Goal: Task Accomplishment & Management: Manage account settings

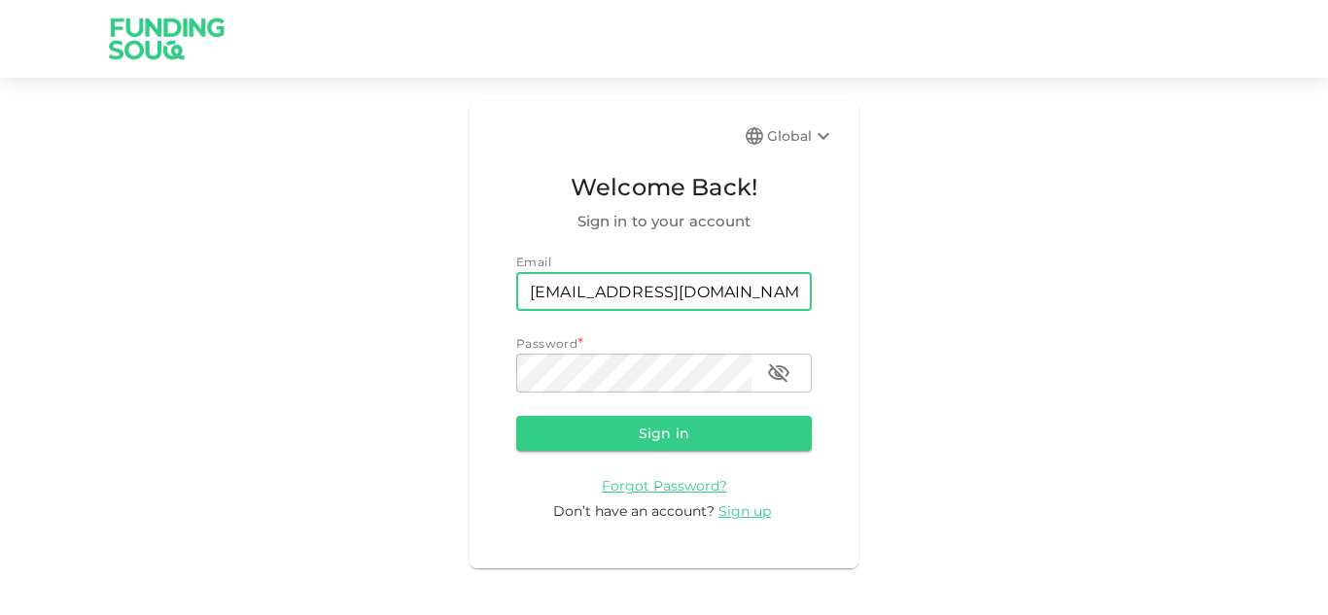
type input "[EMAIL_ADDRESS][DOMAIN_NAME]"
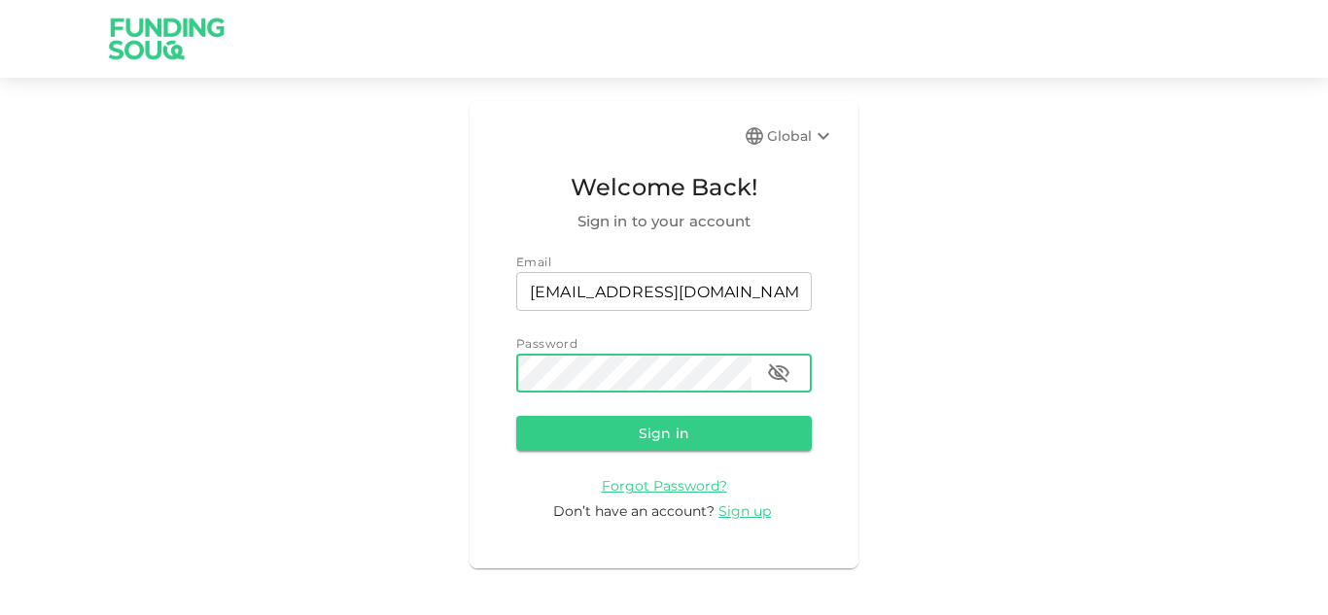
click at [516, 416] on button "Sign in" at bounding box center [664, 433] width 296 height 35
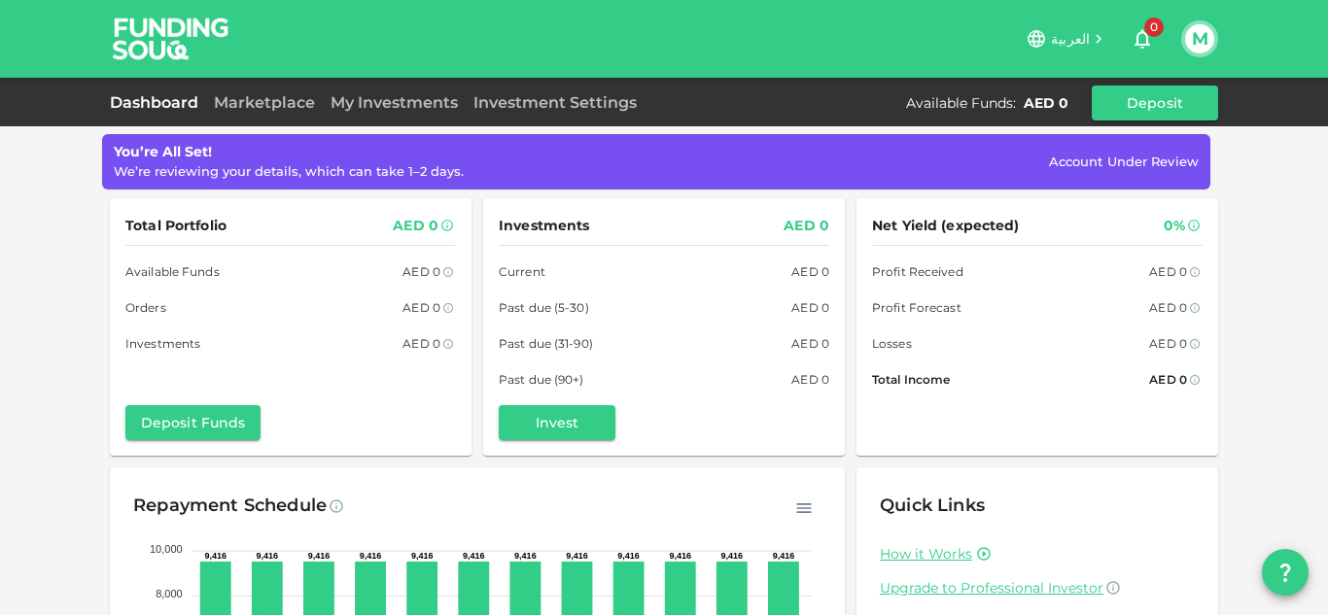
click at [1218, 30] on div "العربية 0 M" at bounding box center [664, 39] width 1328 height 78
click at [1209, 41] on button "M" at bounding box center [1199, 38] width 29 height 29
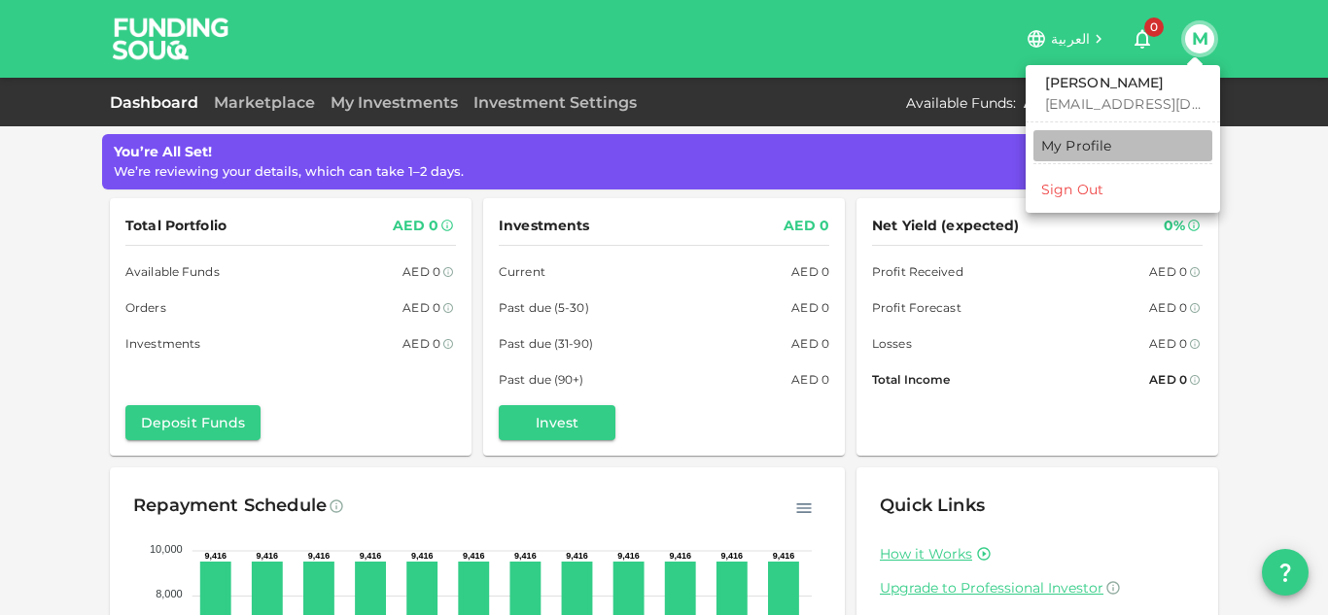
drag, startPoint x: 1092, startPoint y: 149, endPoint x: 1127, endPoint y: 138, distance: 36.6
click at [1092, 149] on div "My Profile" at bounding box center [1076, 145] width 71 height 19
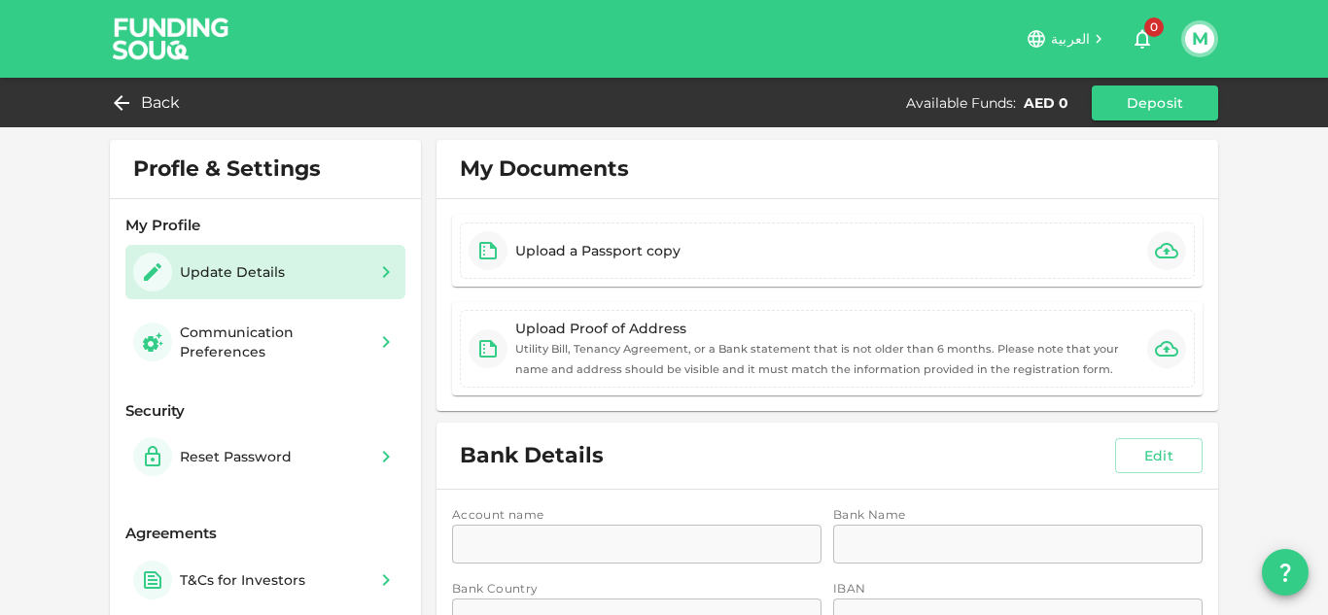
click at [275, 276] on div "Update Details" at bounding box center [212, 272] width 159 height 39
type input "1"
type input "[PERSON_NAME]"
type input "Farooq"
type input "149"
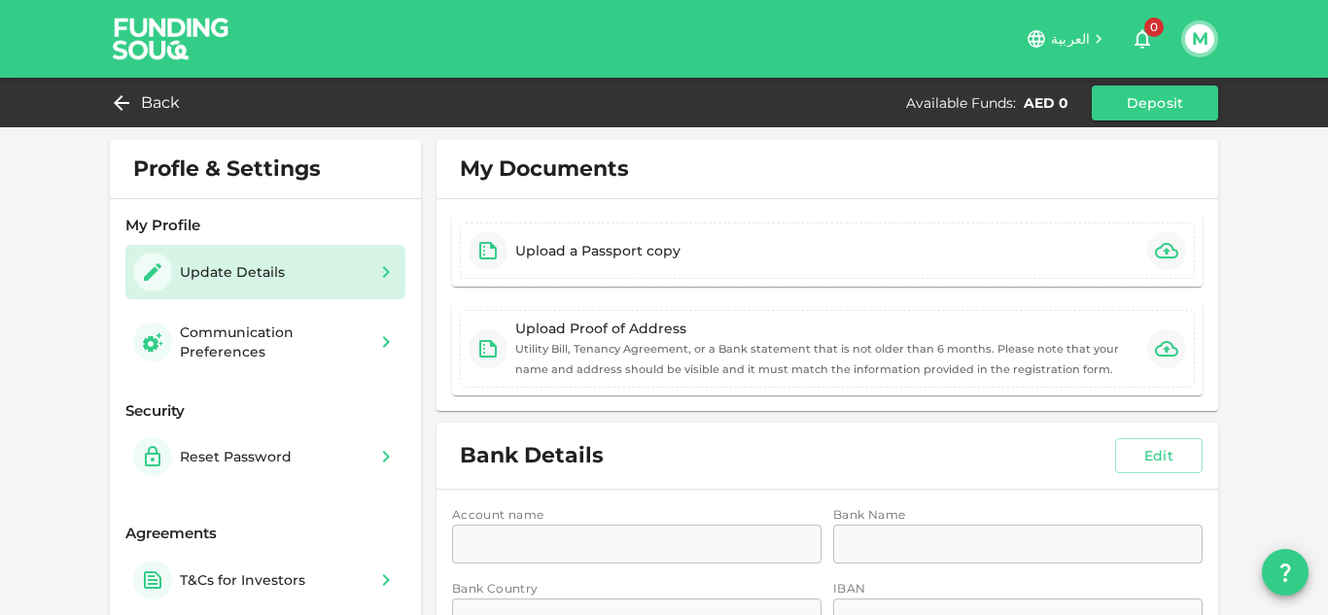
type input "149"
type input "6"
type input "Max Solutions"
type input "2"
type input "IT Manager"
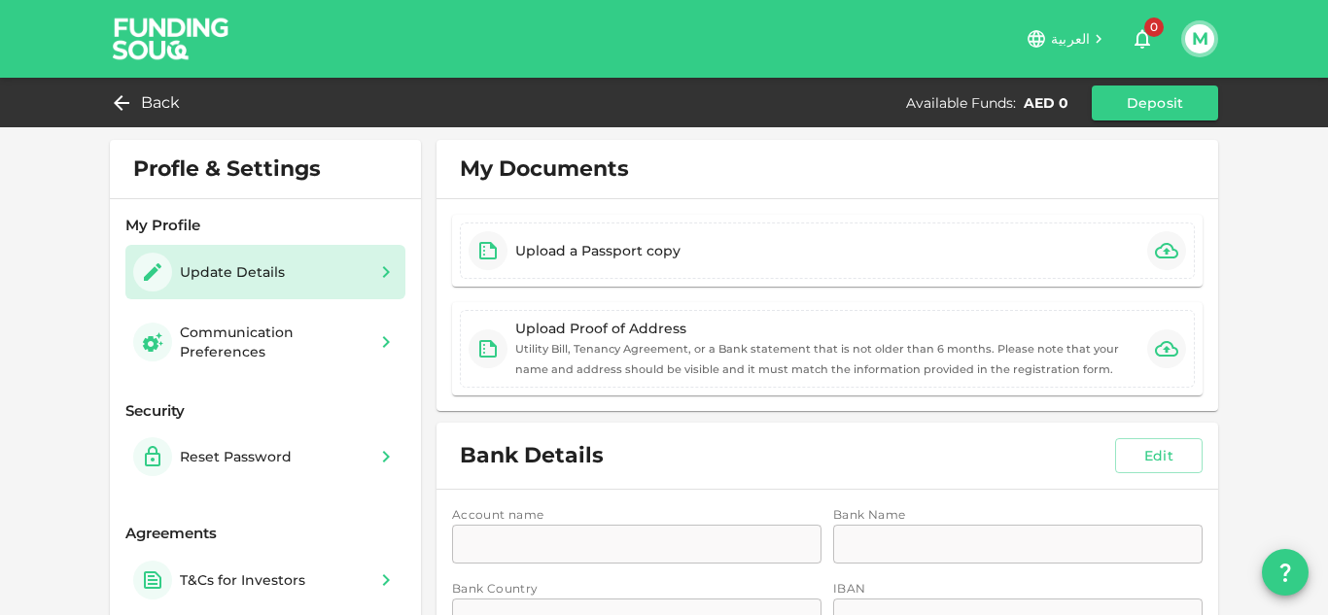
type input "1"
type input "12"
type input "1"
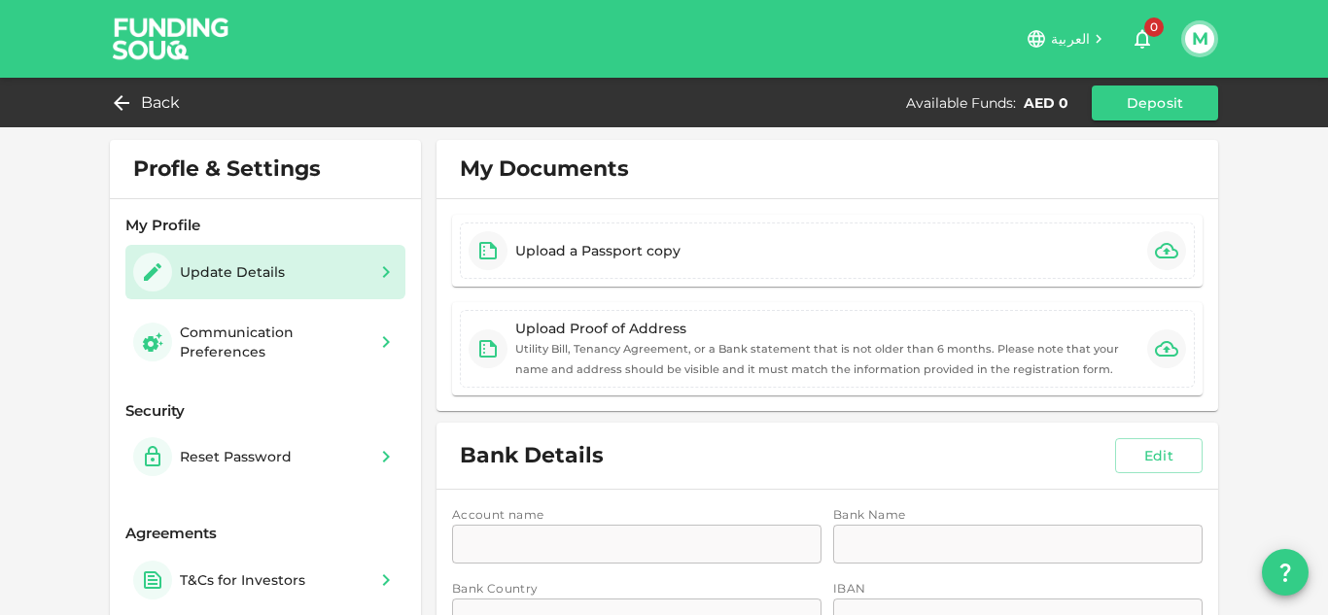
type input "1"
type input "[PERSON_NAME] Hilalt Street, [GEOGRAPHIC_DATA], [GEOGRAPHIC_DATA]"
type input "1"
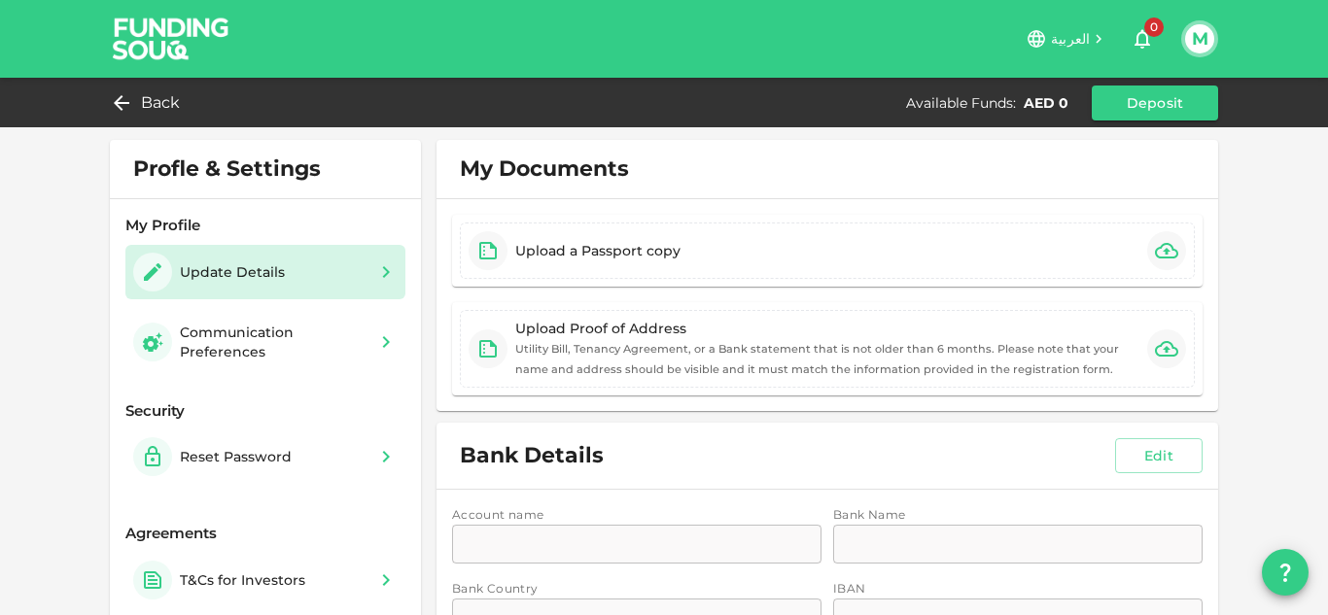
radio input "false"
radio input "true"
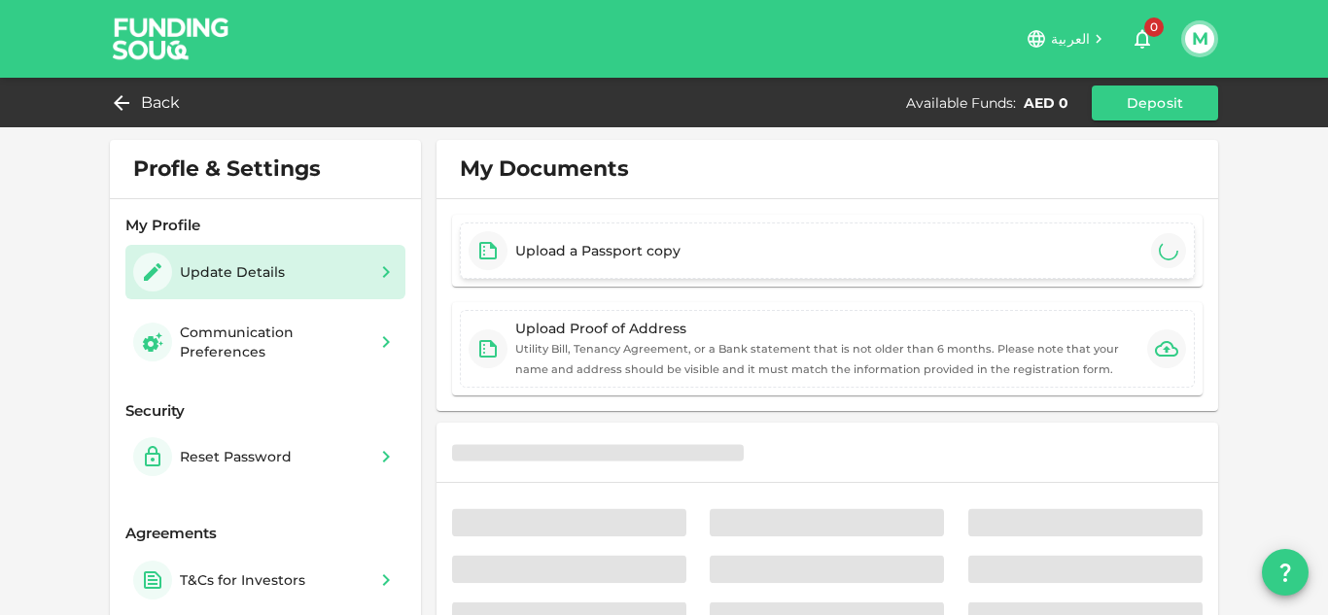
type input "⁦⁨[DATE]⁩⁩"
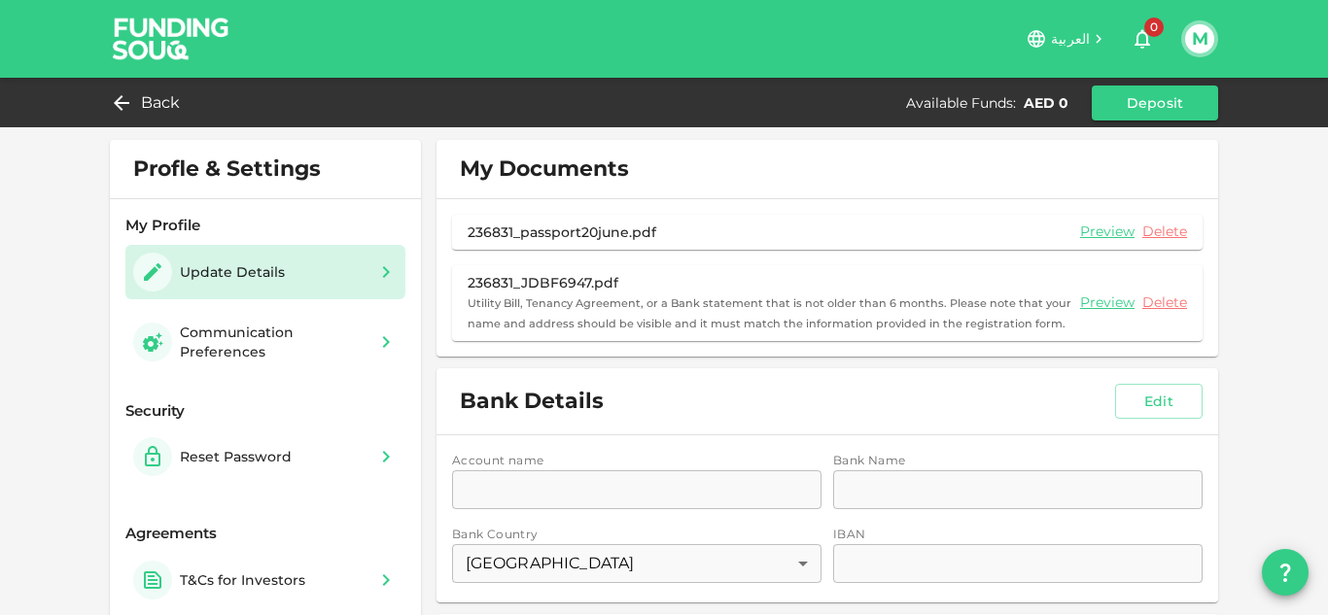
click at [236, 181] on span "Profle & Settings" at bounding box center [226, 169] width 203 height 27
click at [170, 234] on div "My Profile" at bounding box center [265, 226] width 280 height 22
click at [207, 276] on div "Update Details" at bounding box center [232, 271] width 105 height 19
click at [163, 104] on span "Back" at bounding box center [161, 102] width 40 height 27
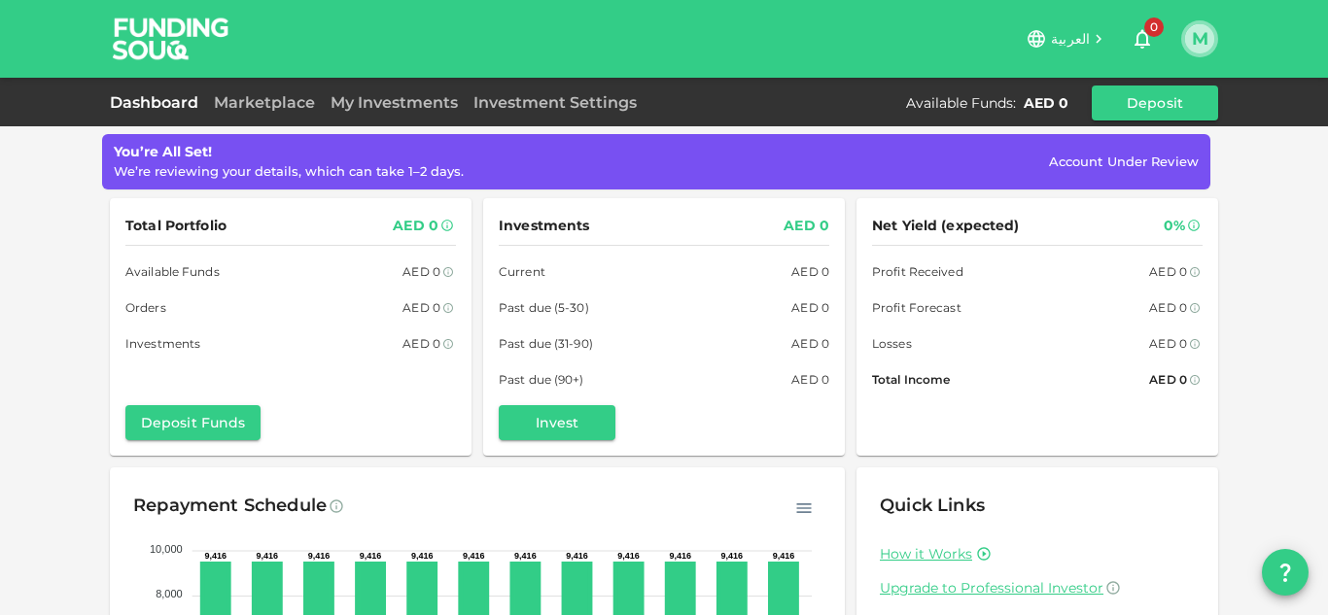
click at [1196, 45] on button "M" at bounding box center [1199, 38] width 29 height 29
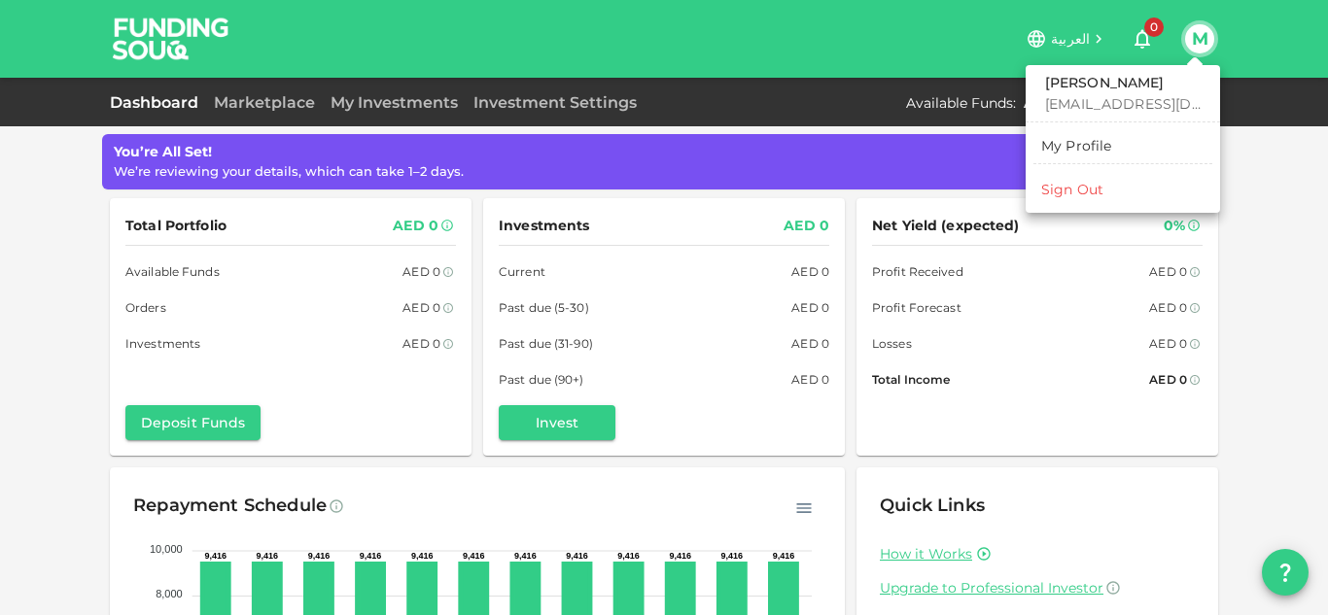
click at [1104, 138] on div "My Profile" at bounding box center [1076, 145] width 71 height 19
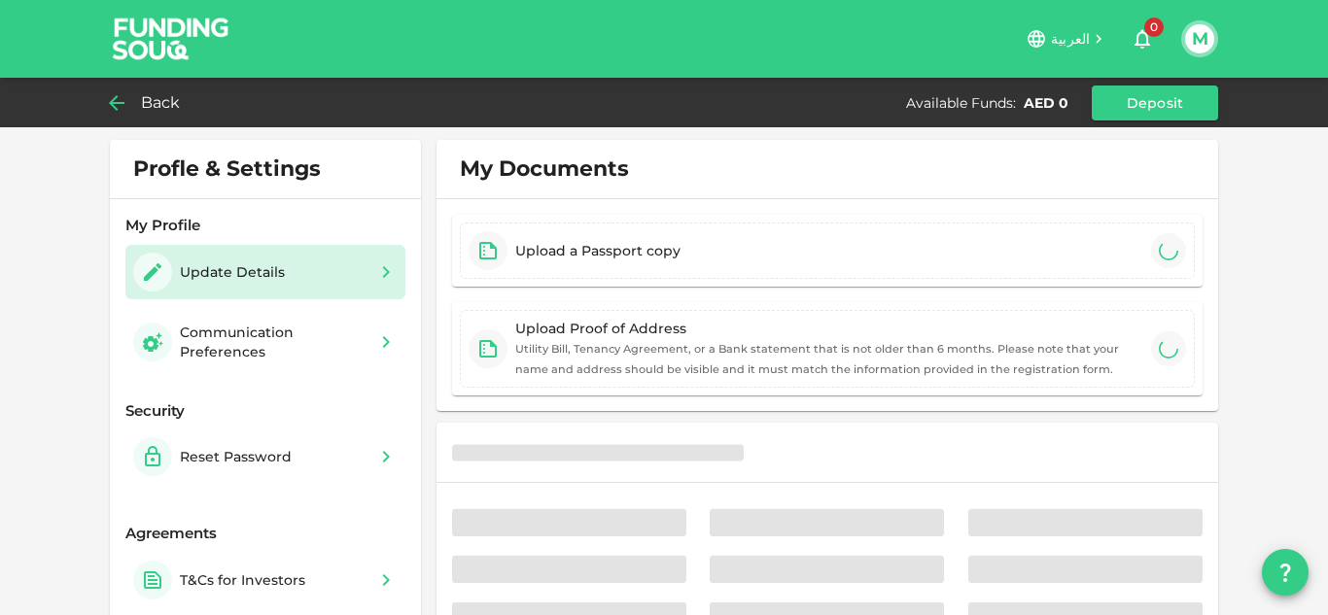
type input "⁦⁨[DATE]⁩⁩"
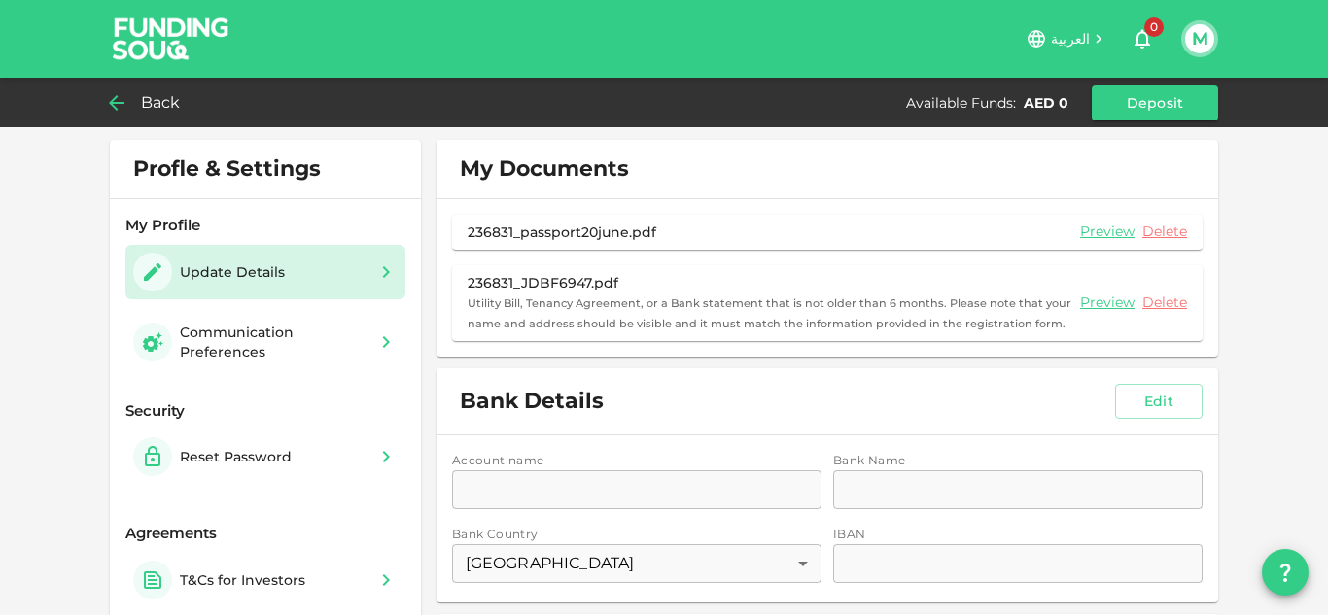
click at [1155, 30] on span "0" at bounding box center [1153, 26] width 19 height 19
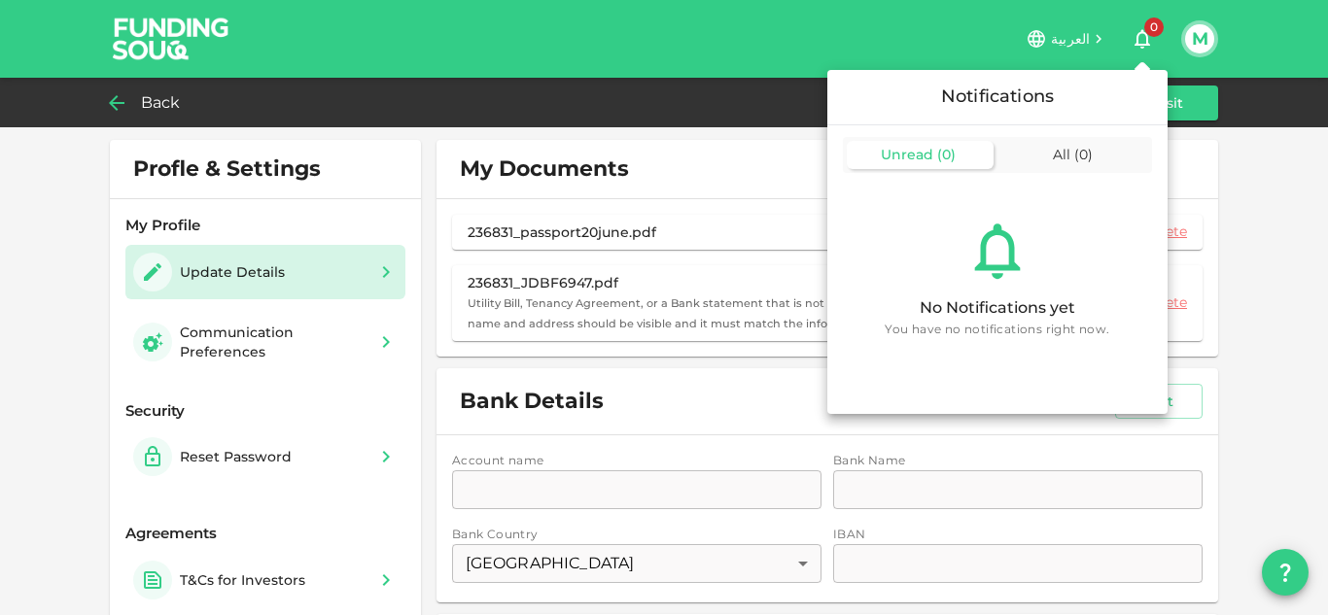
click at [667, 411] on div at bounding box center [664, 307] width 1328 height 615
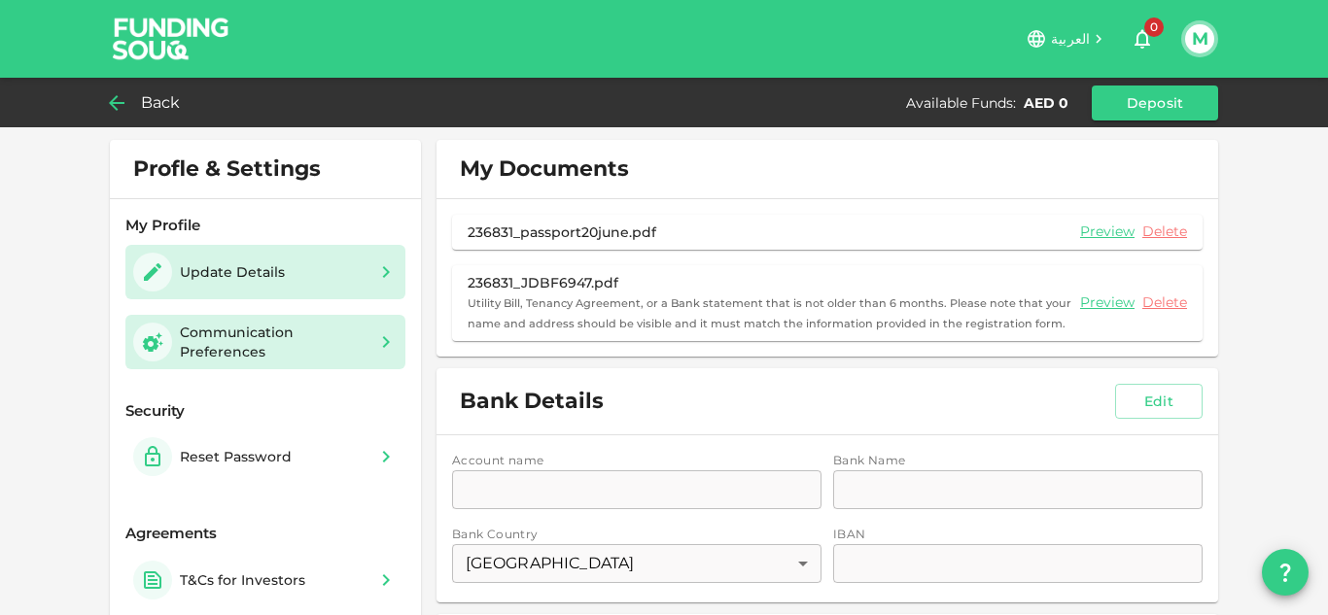
click at [227, 325] on div "Communication Preferences" at bounding box center [273, 342] width 187 height 39
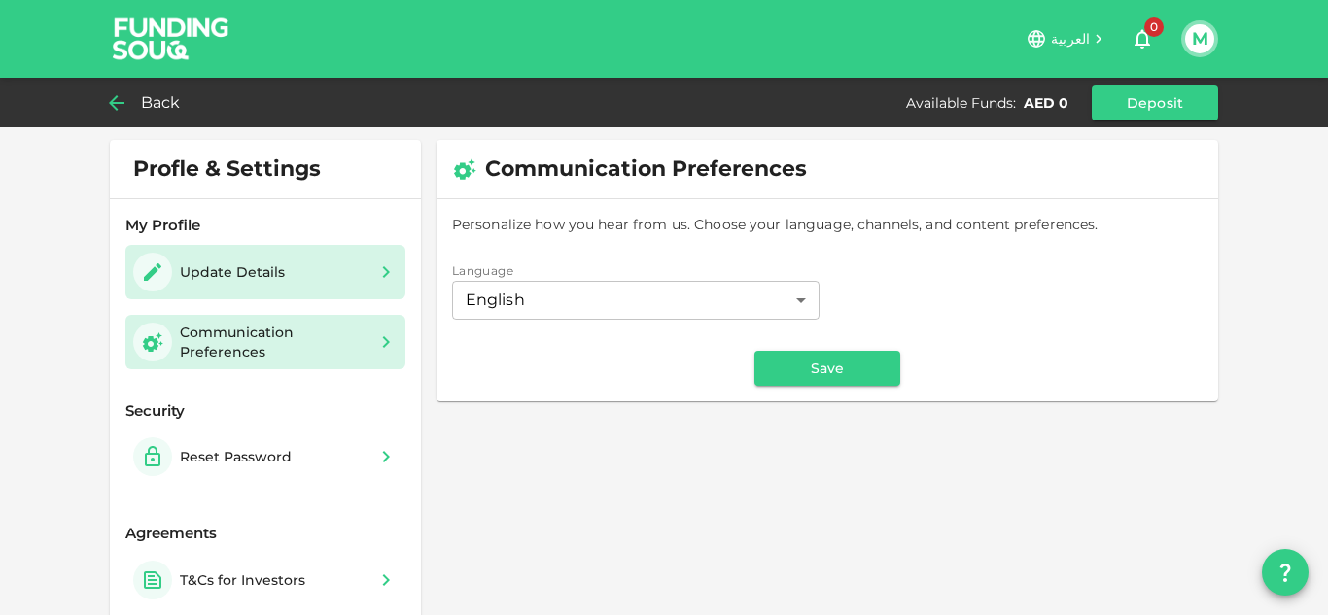
click at [219, 251] on div "Update Details" at bounding box center [265, 272] width 280 height 54
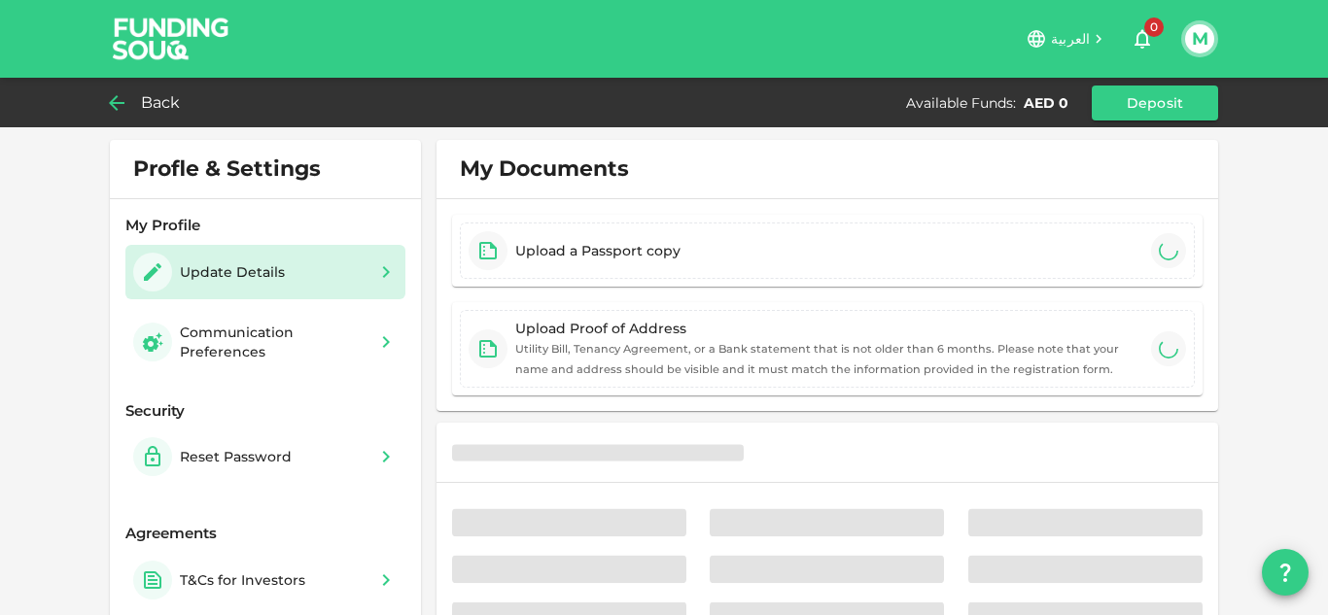
type input "⁦⁨[DATE]⁩⁩"
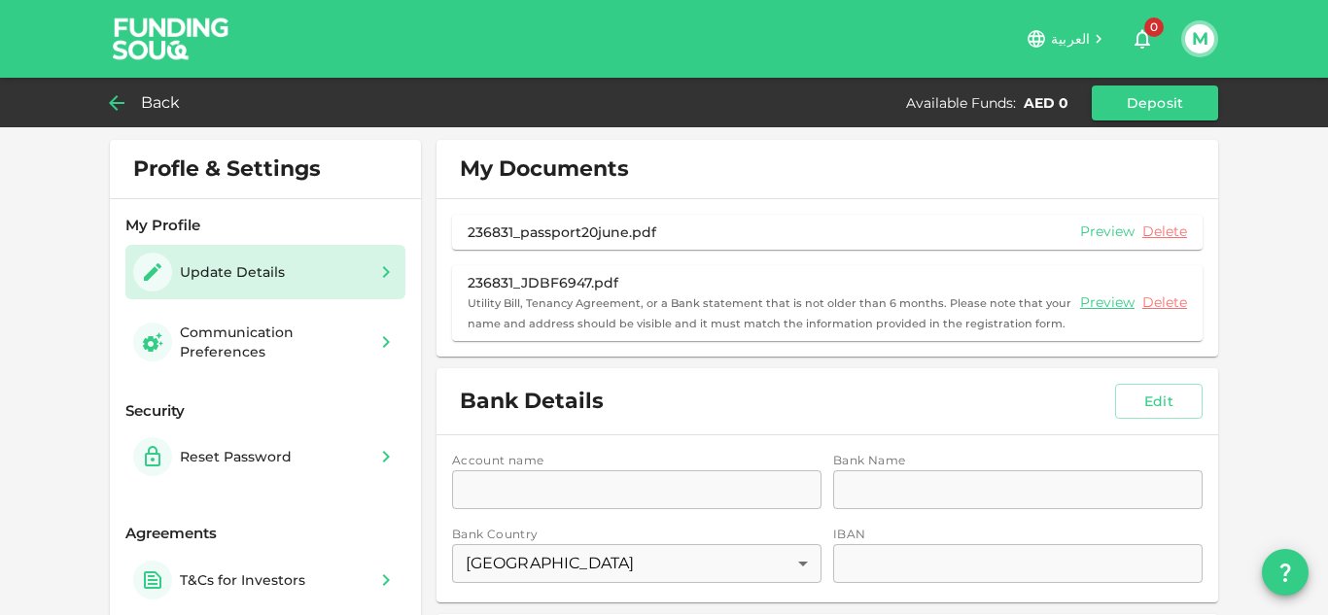
click at [1108, 224] on link "Preview" at bounding box center [1107, 232] width 54 height 18
click at [1116, 295] on link "Preview" at bounding box center [1107, 303] width 54 height 18
click at [1154, 302] on link "Delete" at bounding box center [1164, 303] width 45 height 18
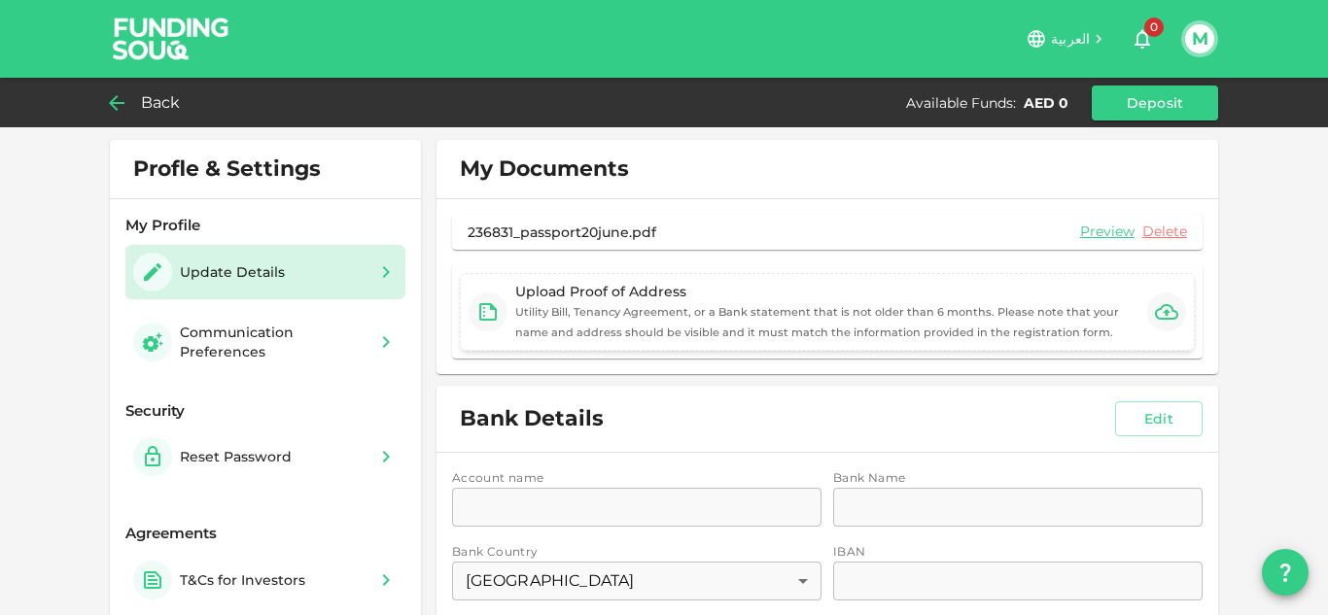
click at [1157, 311] on icon "button" at bounding box center [1166, 311] width 23 height 23
